Goal: Information Seeking & Learning: Learn about a topic

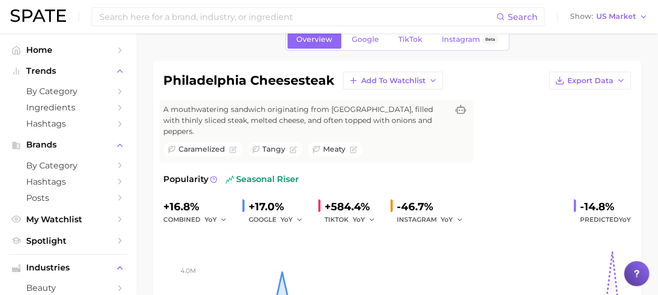
scroll to position [52, 0]
click at [60, 221] on span "My Watchlist" at bounding box center [68, 220] width 84 height 10
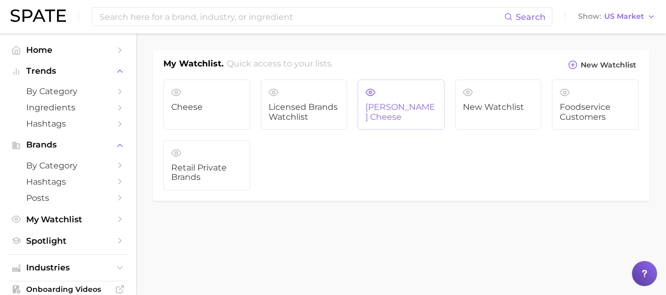
click at [391, 103] on span "[PERSON_NAME] Cheese" at bounding box center [400, 112] width 71 height 19
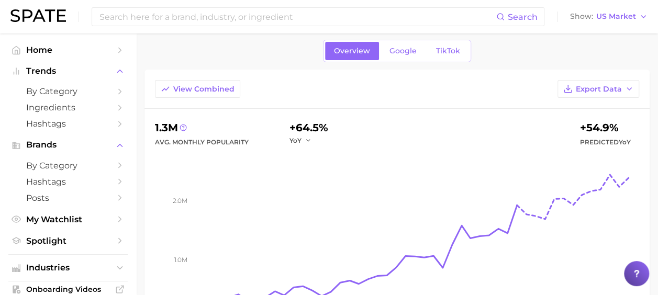
scroll to position [52, 0]
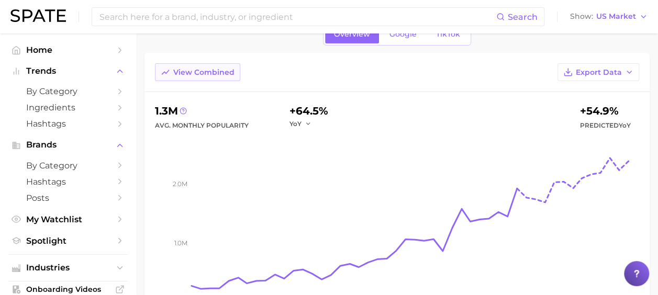
click at [211, 78] on button "View Combined" at bounding box center [197, 72] width 85 height 18
click at [408, 35] on span "Google" at bounding box center [403, 34] width 27 height 9
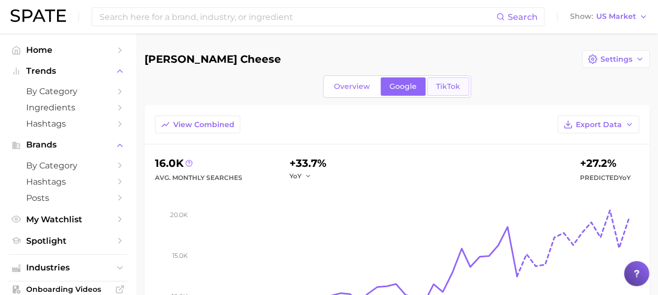
click at [460, 88] on link "TikTok" at bounding box center [448, 86] width 42 height 18
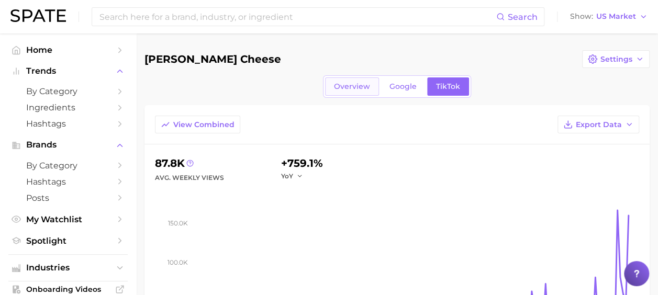
click at [355, 81] on link "Overview" at bounding box center [352, 86] width 54 height 18
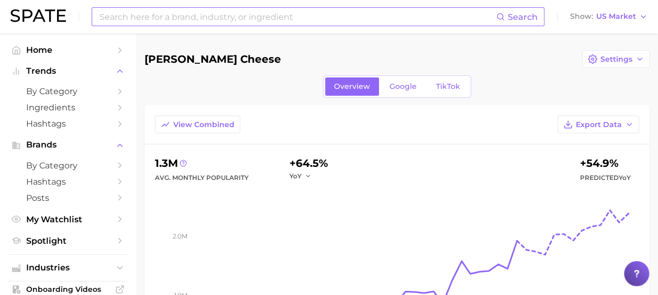
click at [251, 21] on input at bounding box center [297, 17] width 398 height 18
type input "[PERSON_NAME] cheese"
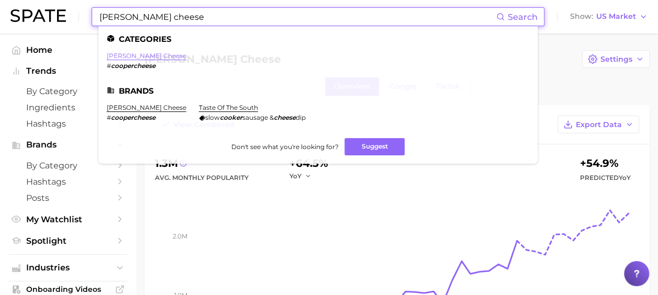
click at [135, 54] on link "[PERSON_NAME] cheese" at bounding box center [147, 56] width 80 height 8
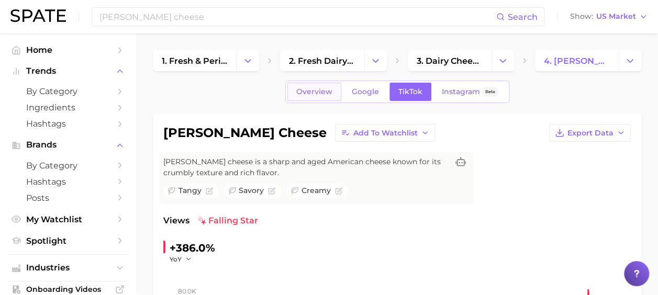
click at [313, 90] on span "Overview" at bounding box center [314, 91] width 36 height 9
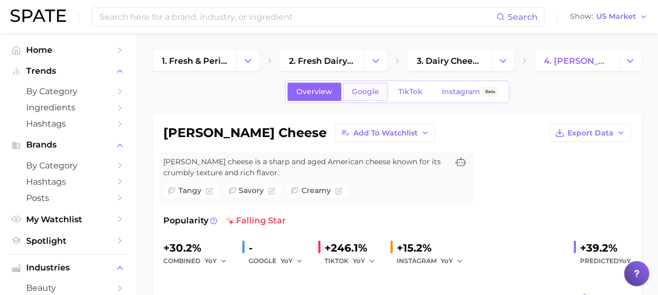
click at [369, 88] on span "Google" at bounding box center [365, 91] width 27 height 9
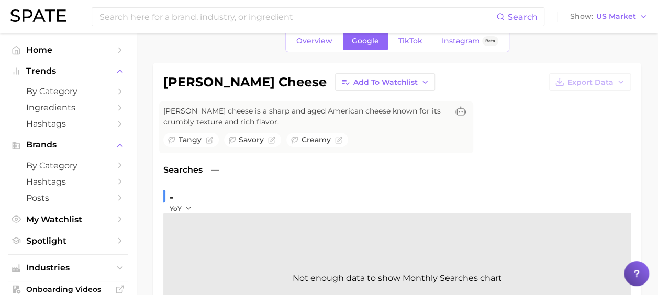
scroll to position [105, 0]
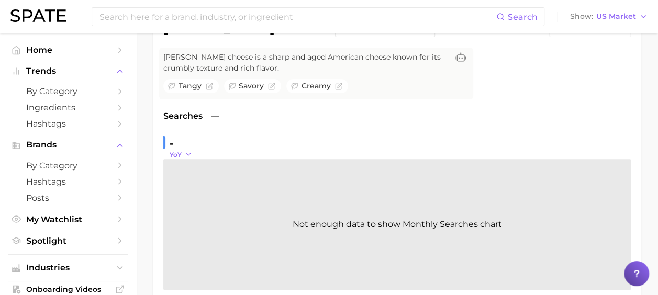
click at [187, 152] on icon "button" at bounding box center [188, 154] width 7 height 7
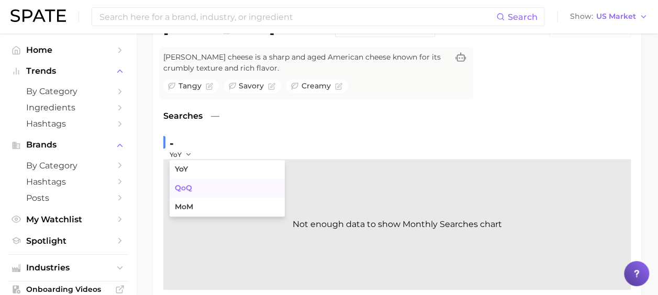
click at [203, 189] on button "QoQ" at bounding box center [227, 188] width 115 height 19
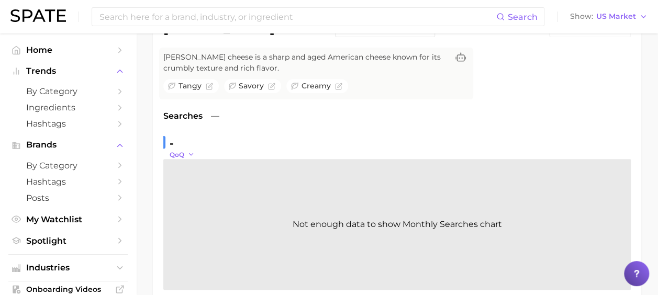
click at [185, 152] on button "QoQ" at bounding box center [182, 154] width 25 height 9
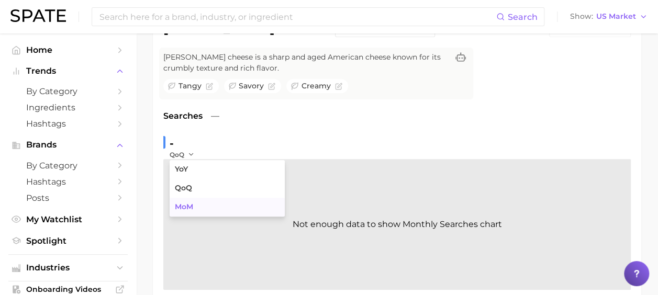
click at [193, 204] on span "MoM" at bounding box center [184, 207] width 18 height 9
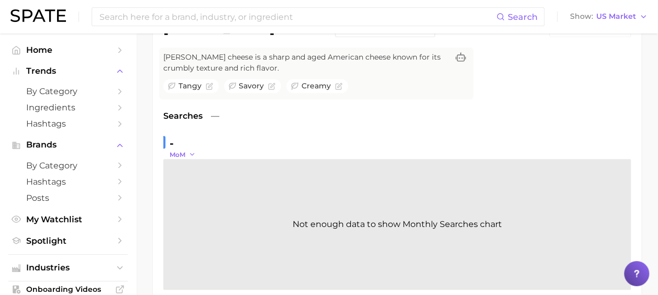
click at [191, 156] on icon "button" at bounding box center [192, 154] width 7 height 7
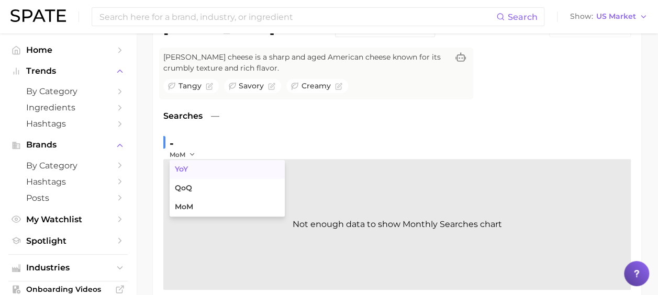
click at [192, 167] on button "YoY" at bounding box center [227, 169] width 115 height 19
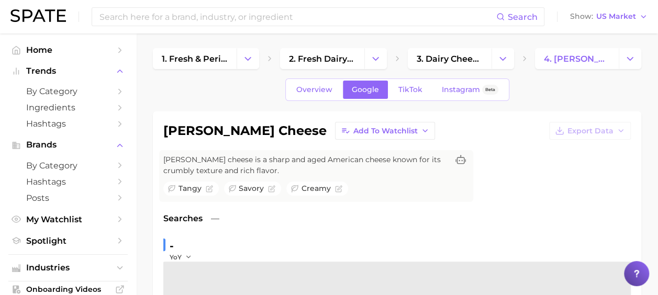
scroll to position [0, 0]
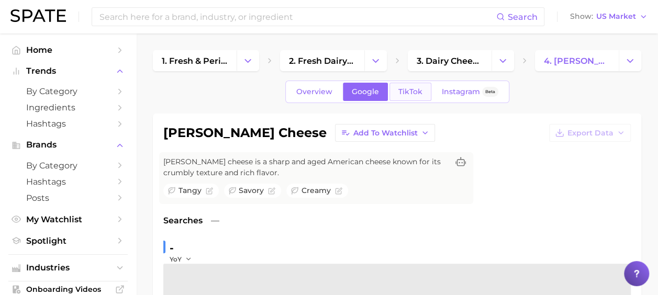
click at [421, 93] on link "TikTok" at bounding box center [411, 92] width 42 height 18
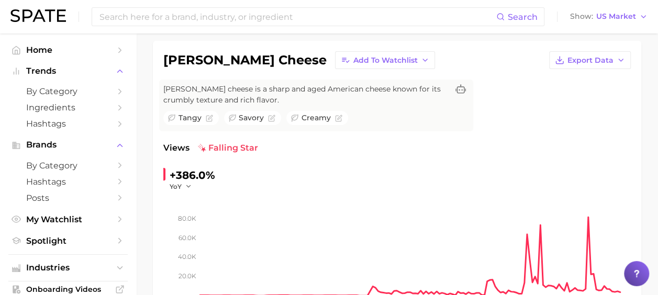
scroll to position [52, 0]
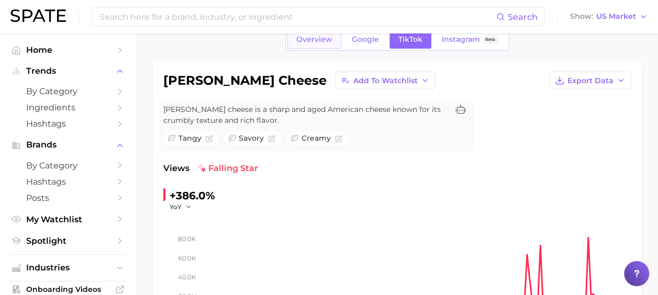
click at [294, 39] on link "Overview" at bounding box center [314, 39] width 54 height 18
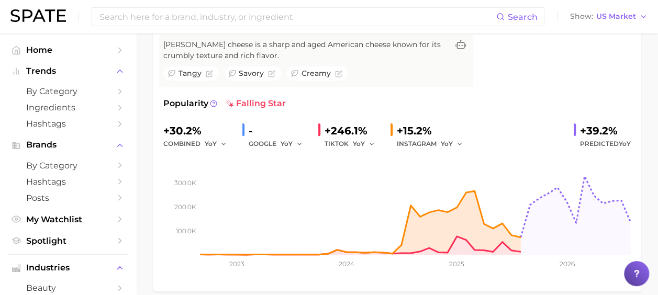
scroll to position [157, 0]
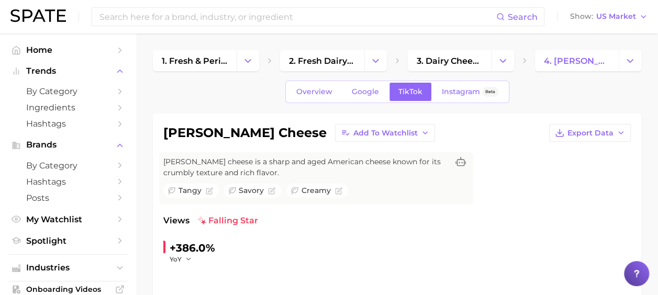
type input "[PERSON_NAME] cheese"
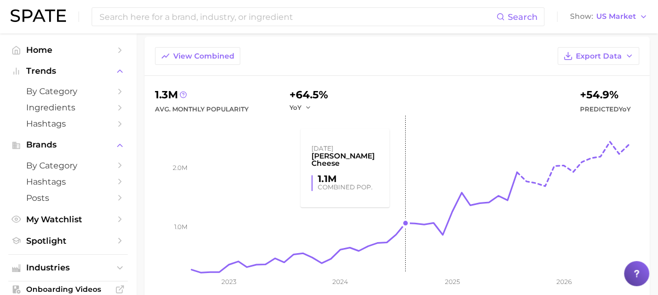
scroll to position [52, 0]
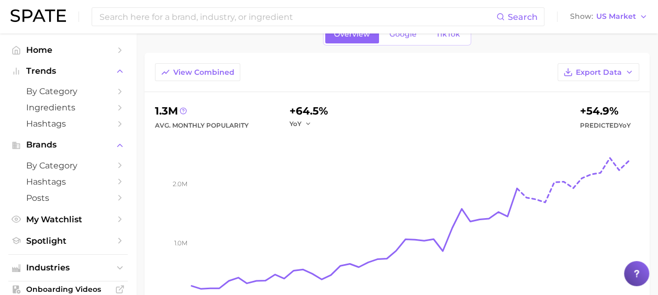
click at [401, 30] on div "Search Show US Market" at bounding box center [328, 17] width 637 height 34
click at [403, 37] on span "Google" at bounding box center [403, 34] width 27 height 9
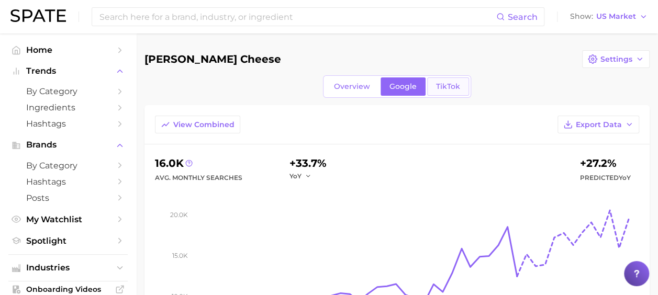
click at [446, 89] on span "TikTok" at bounding box center [448, 86] width 24 height 9
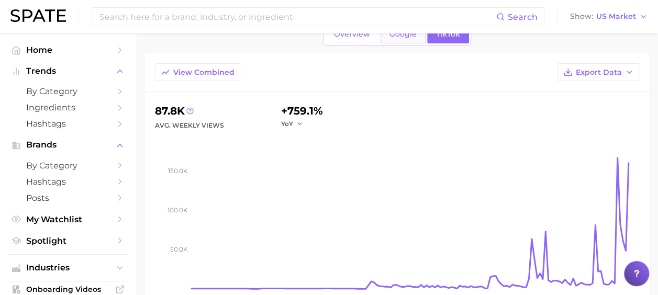
click at [406, 38] on link "Google" at bounding box center [403, 34] width 45 height 18
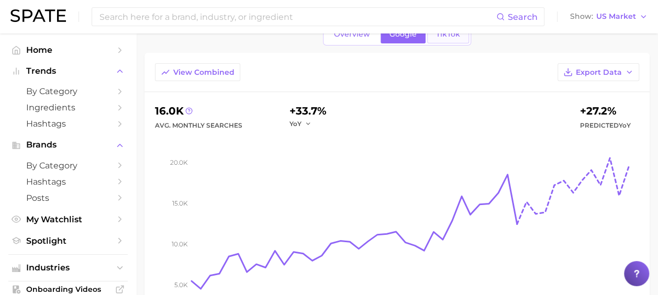
click at [451, 40] on link "TikTok" at bounding box center [448, 34] width 42 height 18
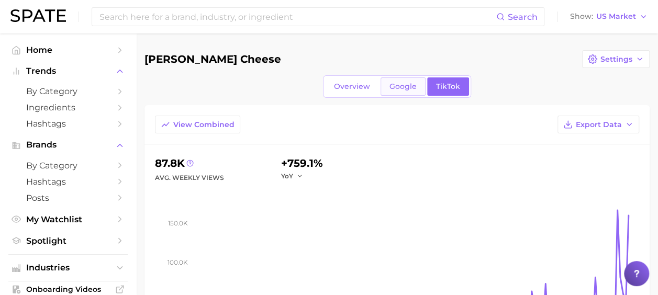
click at [407, 92] on link "Google" at bounding box center [403, 86] width 45 height 18
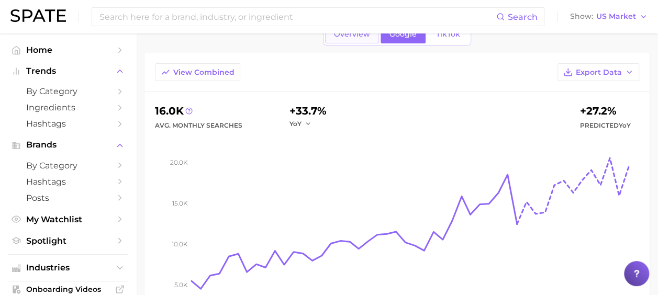
click at [347, 34] on span "Overview" at bounding box center [352, 34] width 36 height 9
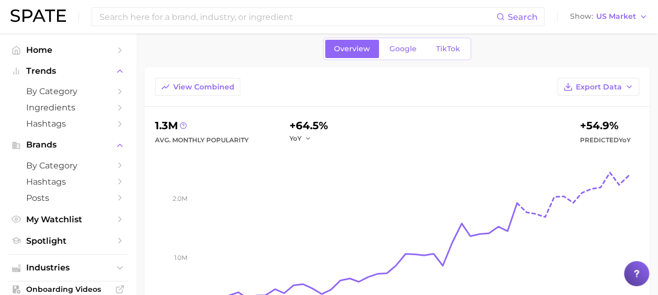
scroll to position [52, 0]
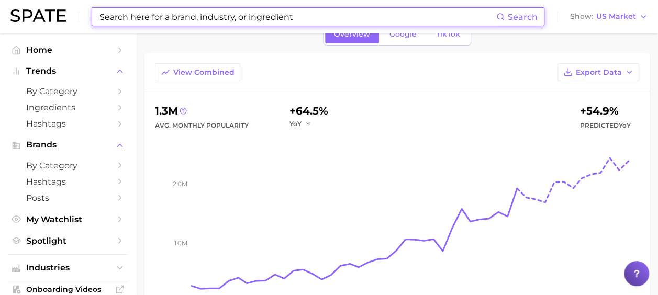
click at [226, 17] on input at bounding box center [297, 17] width 398 height 18
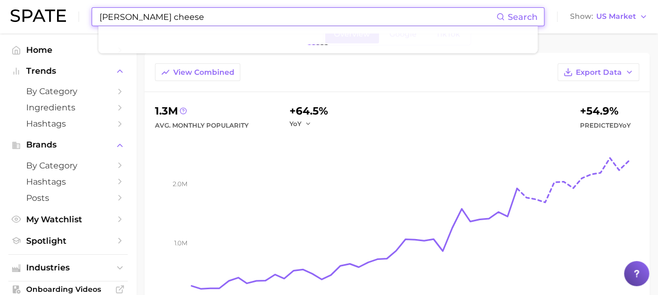
type input "[PERSON_NAME] cheese"
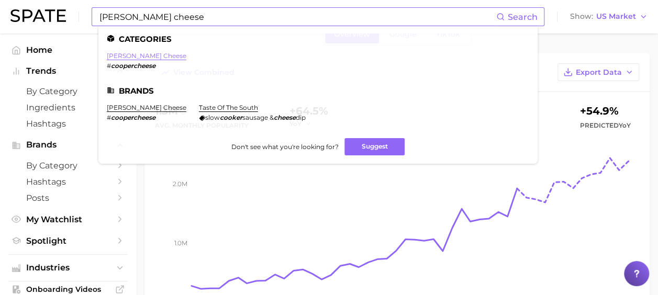
click at [139, 56] on link "[PERSON_NAME] cheese" at bounding box center [147, 56] width 80 height 8
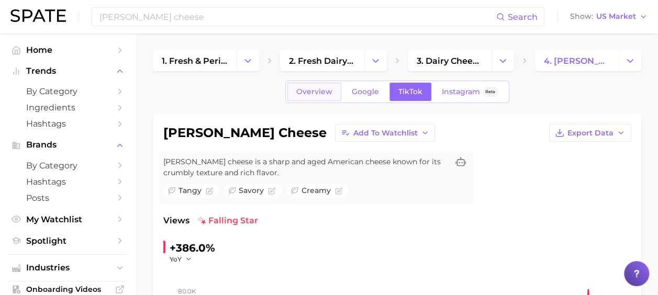
click at [314, 91] on span "Overview" at bounding box center [314, 91] width 36 height 9
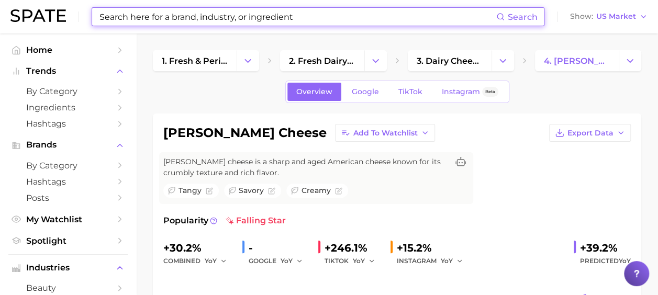
click at [253, 12] on input at bounding box center [297, 17] width 398 height 18
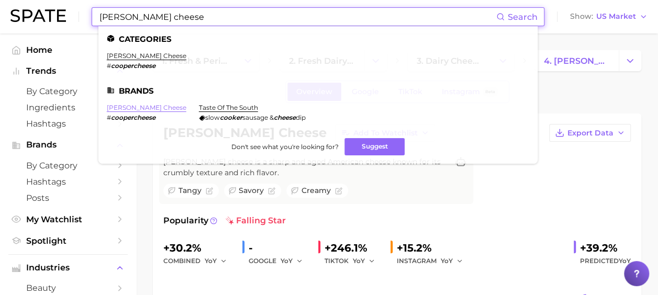
type input "[PERSON_NAME] cheese"
click at [141, 106] on link "[PERSON_NAME] cheese" at bounding box center [147, 108] width 80 height 8
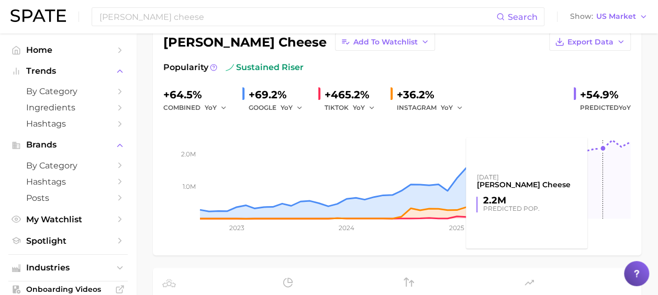
scroll to position [52, 0]
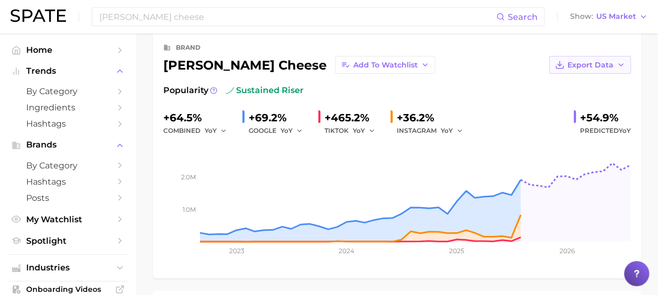
click at [606, 67] on span "Export Data" at bounding box center [591, 65] width 46 height 9
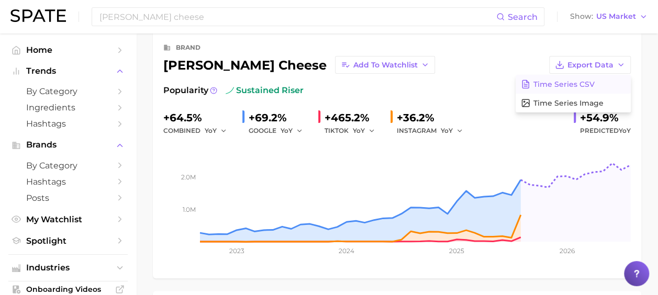
click at [601, 79] on button "Time Series CSV" at bounding box center [573, 84] width 115 height 19
